Goal: Task Accomplishment & Management: Manage account settings

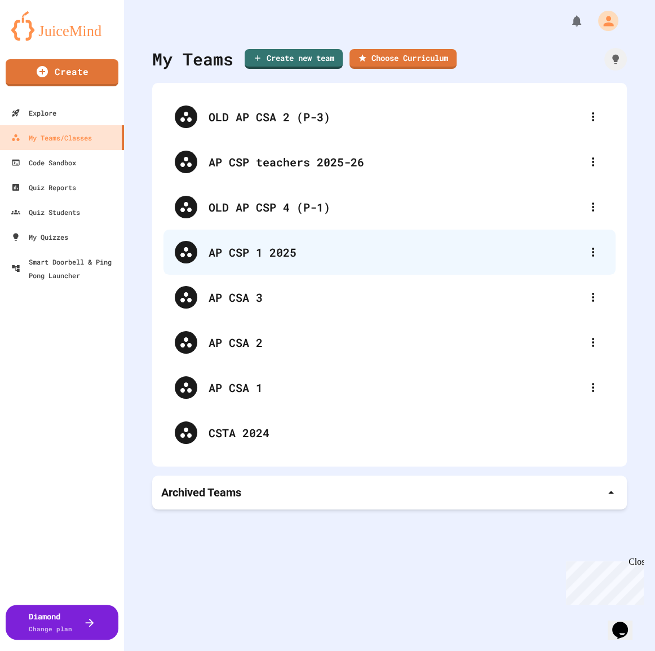
click at [272, 253] on div "AP CSP 1 2025" at bounding box center [395, 252] width 373 height 17
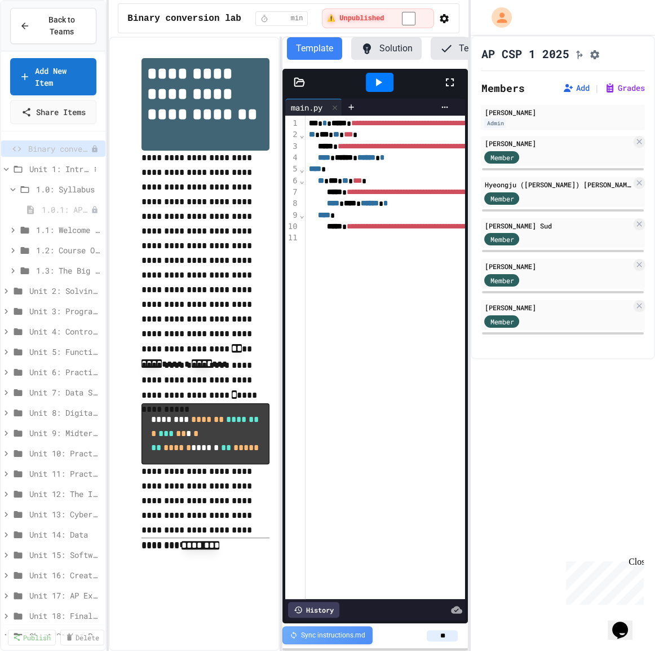
click at [7, 164] on icon at bounding box center [6, 169] width 10 height 10
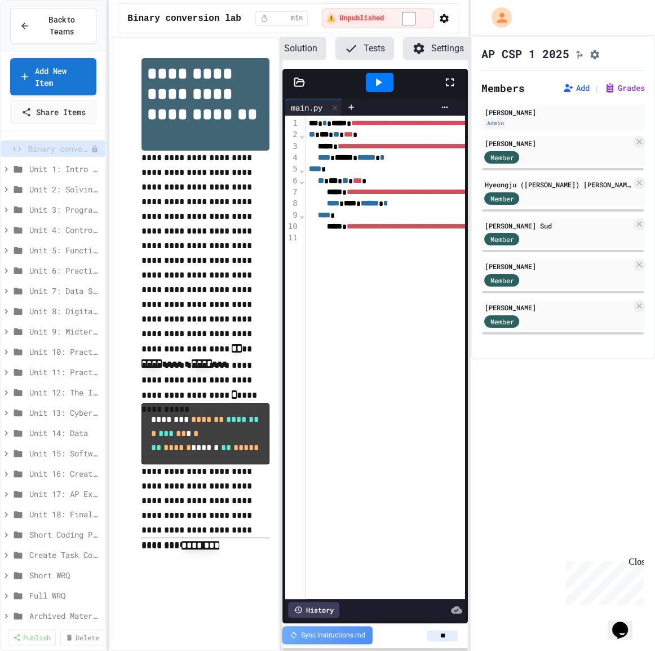
click at [439, 42] on button "Settings" at bounding box center [438, 48] width 70 height 23
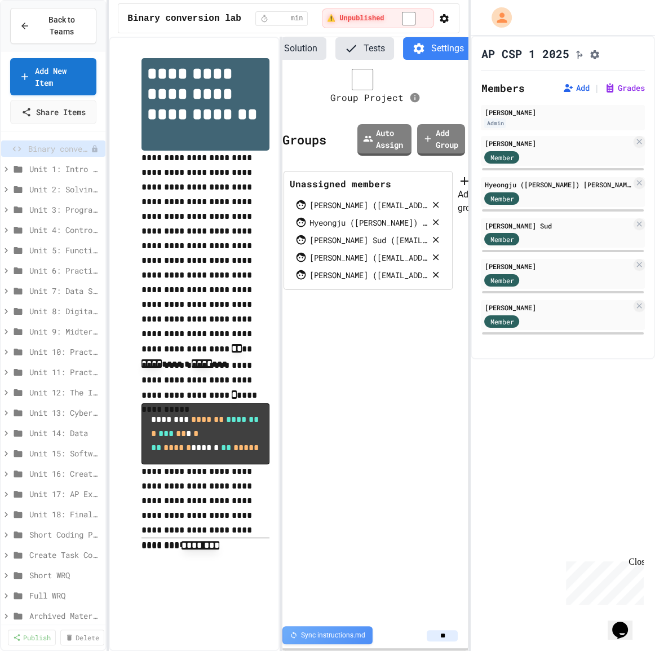
scroll to position [0, 24]
